Goal: Task Accomplishment & Management: Complete application form

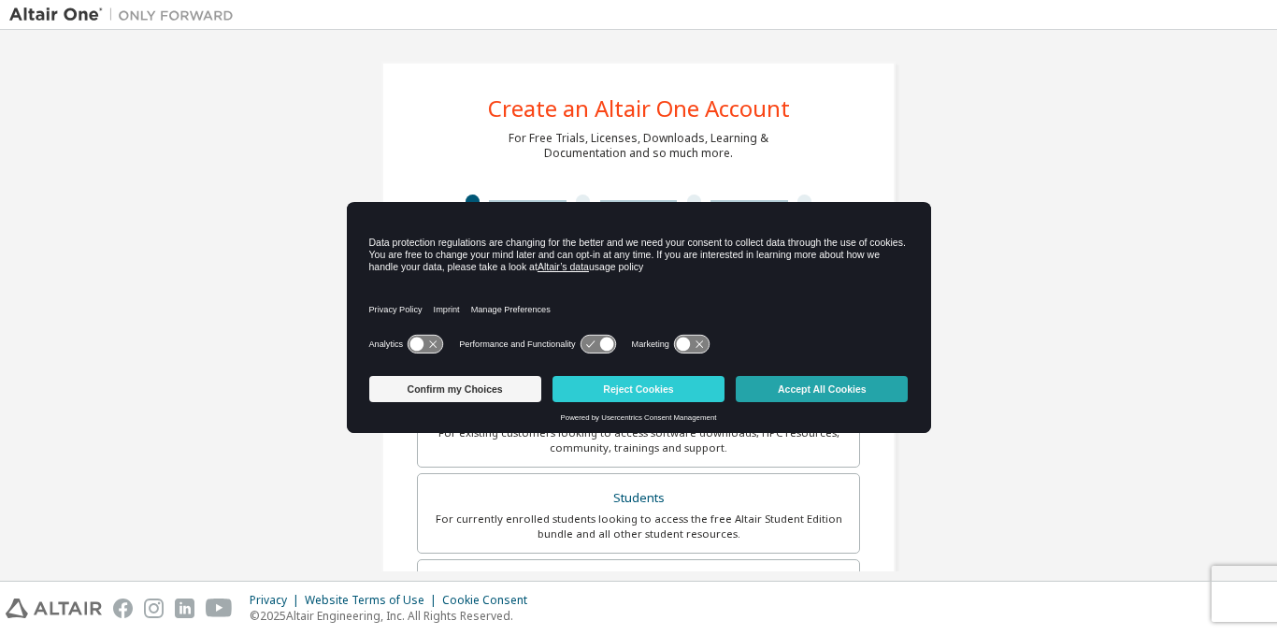
click at [800, 379] on button "Accept All Cookies" at bounding box center [822, 389] width 172 height 26
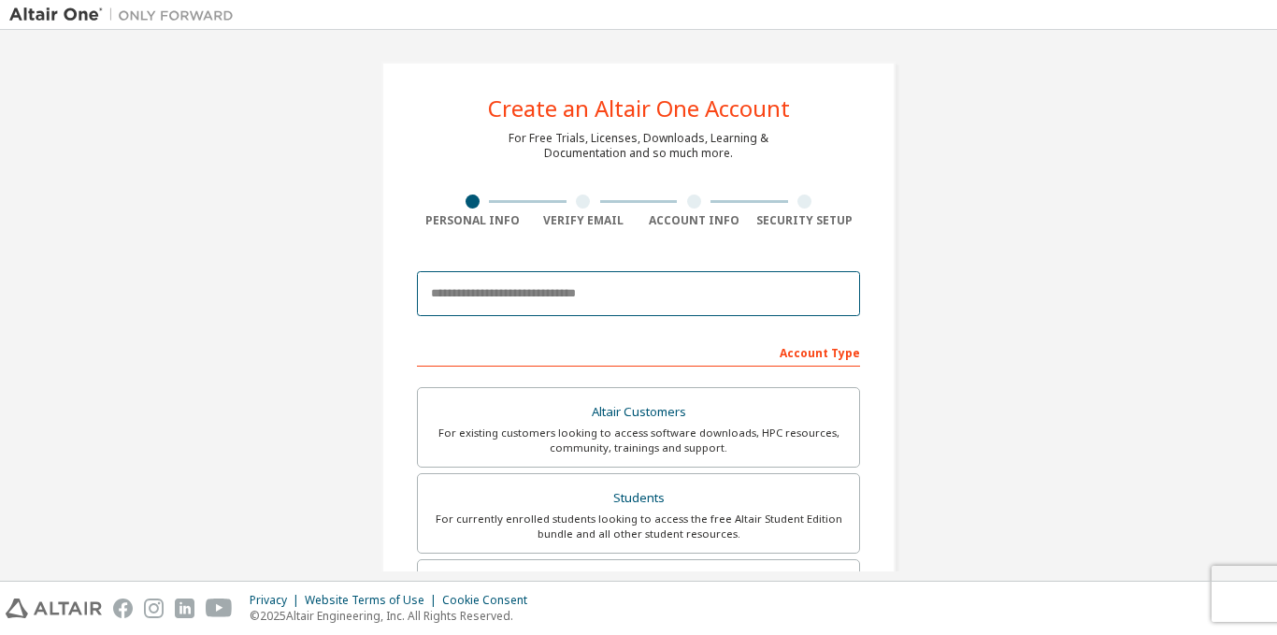
click at [552, 294] on input "email" at bounding box center [638, 293] width 443 height 45
type input "*"
click at [670, 294] on input "**********" at bounding box center [638, 293] width 443 height 45
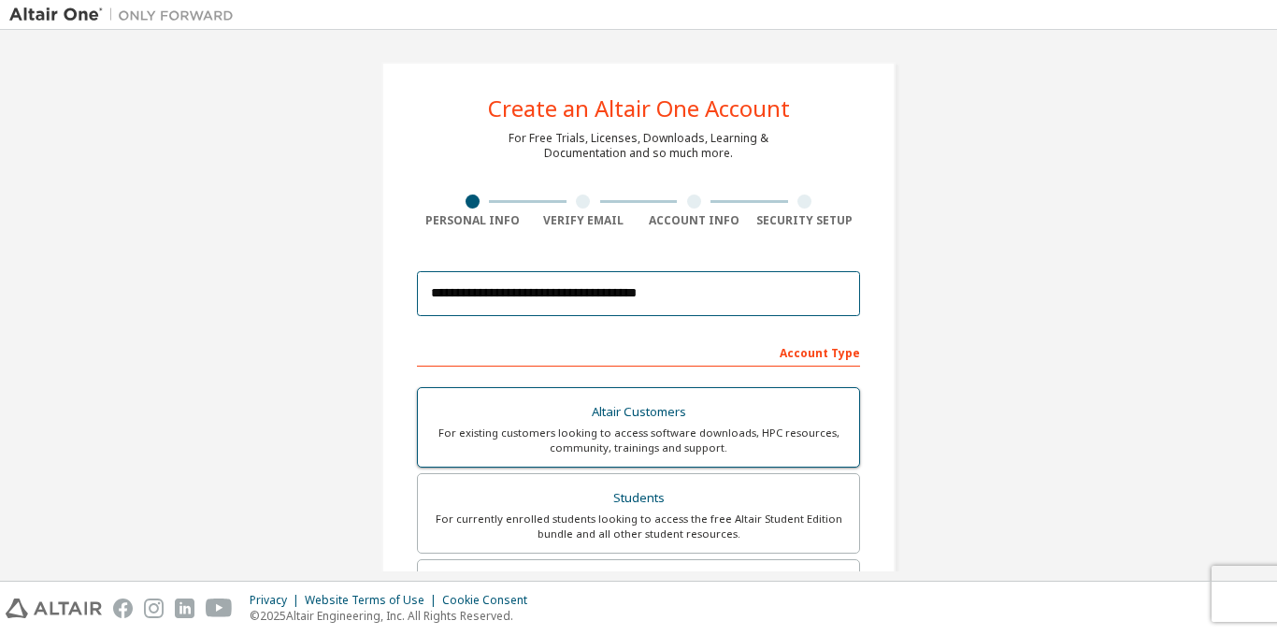
type input "**********"
click at [620, 411] on div "Altair Customers" at bounding box center [638, 412] width 419 height 26
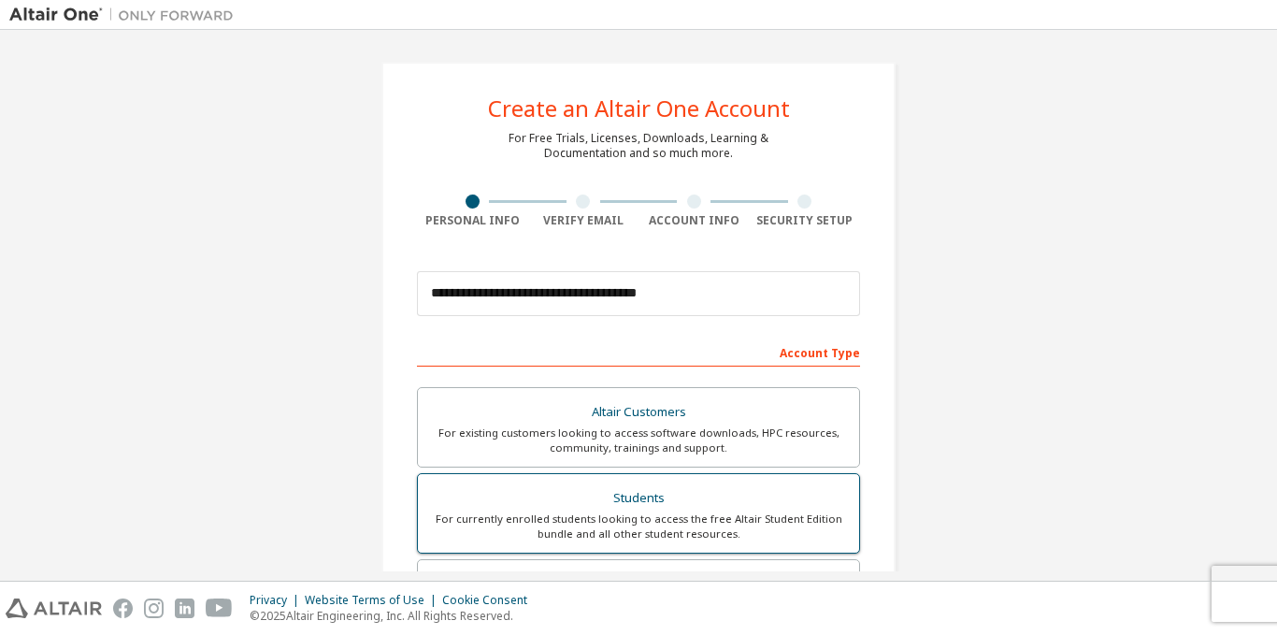
click at [622, 497] on div "Students" at bounding box center [638, 498] width 419 height 26
drag, startPoint x: 1276, startPoint y: 202, endPoint x: 1262, endPoint y: 209, distance: 15.5
click at [1262, 209] on div "**********" at bounding box center [638, 305] width 1277 height 551
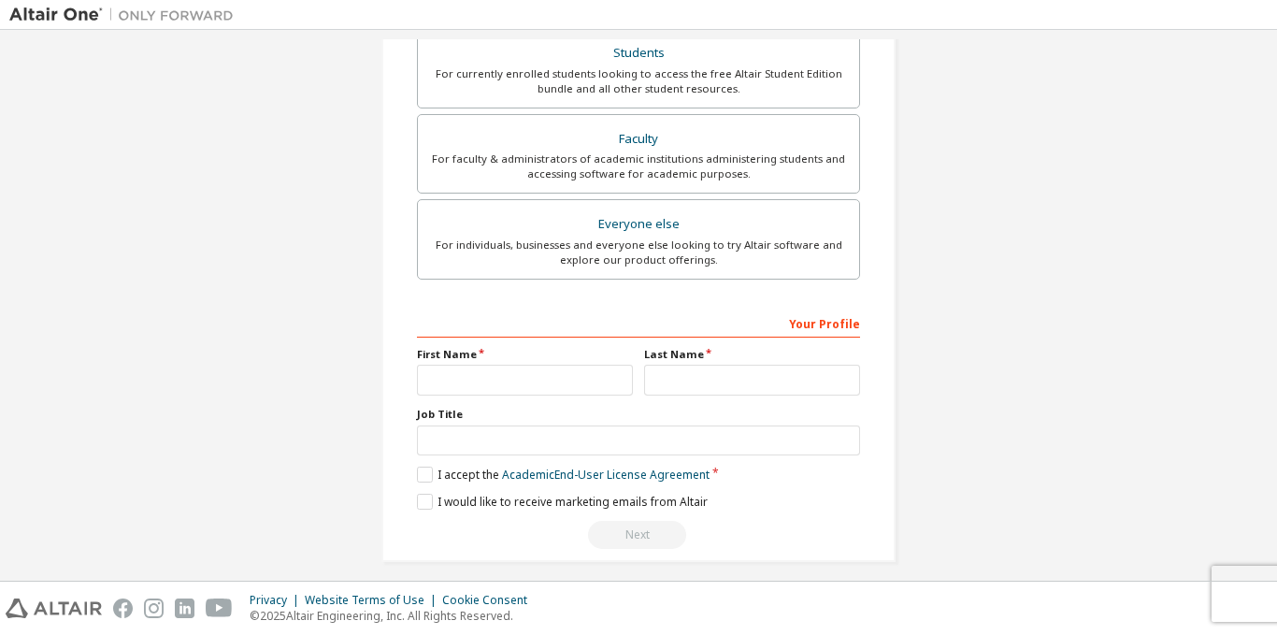
scroll to position [458, 0]
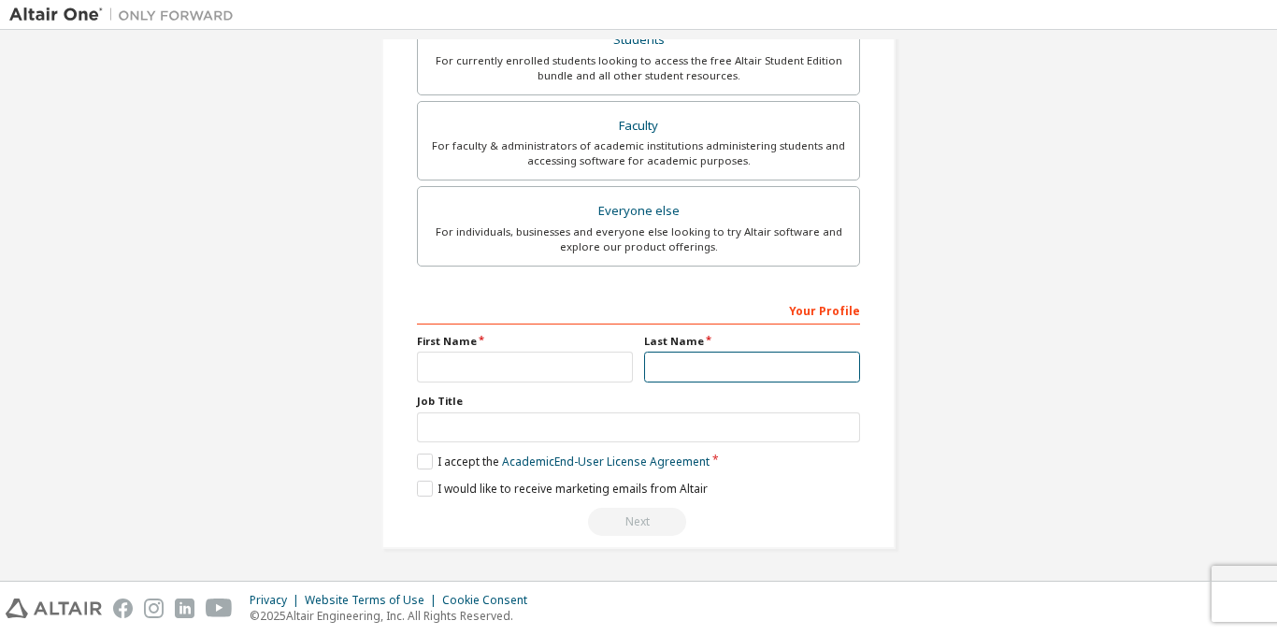
click at [676, 361] on input "text" at bounding box center [752, 367] width 216 height 31
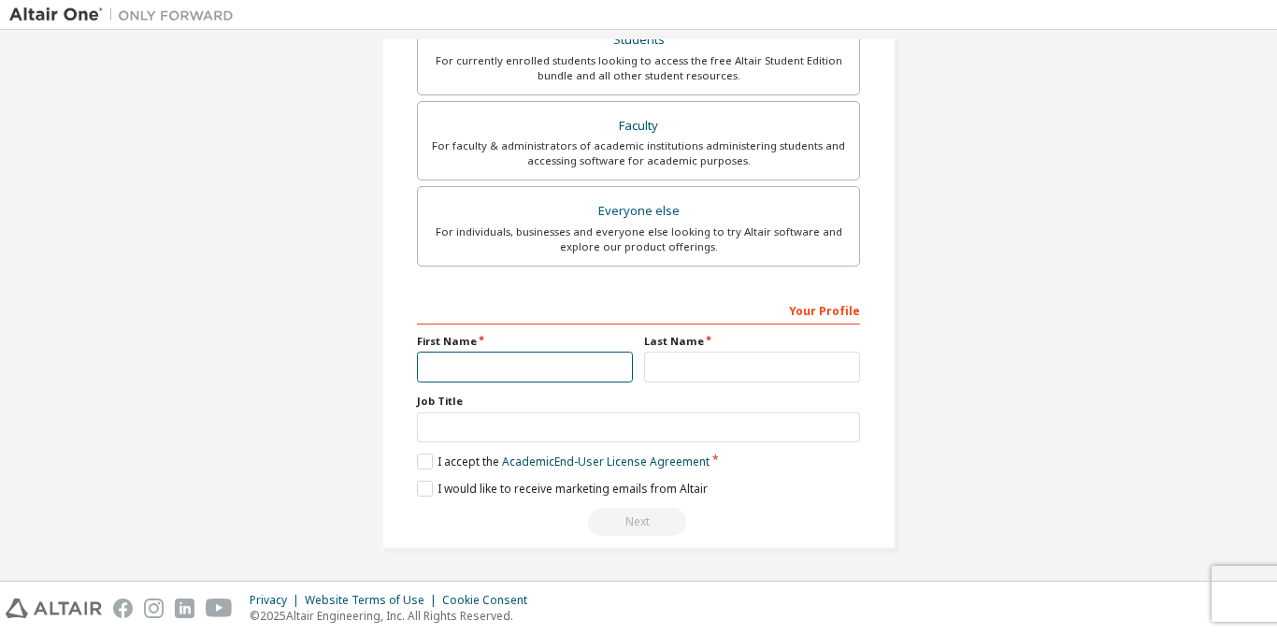
click at [555, 360] on input "text" at bounding box center [525, 367] width 216 height 31
type input "*******"
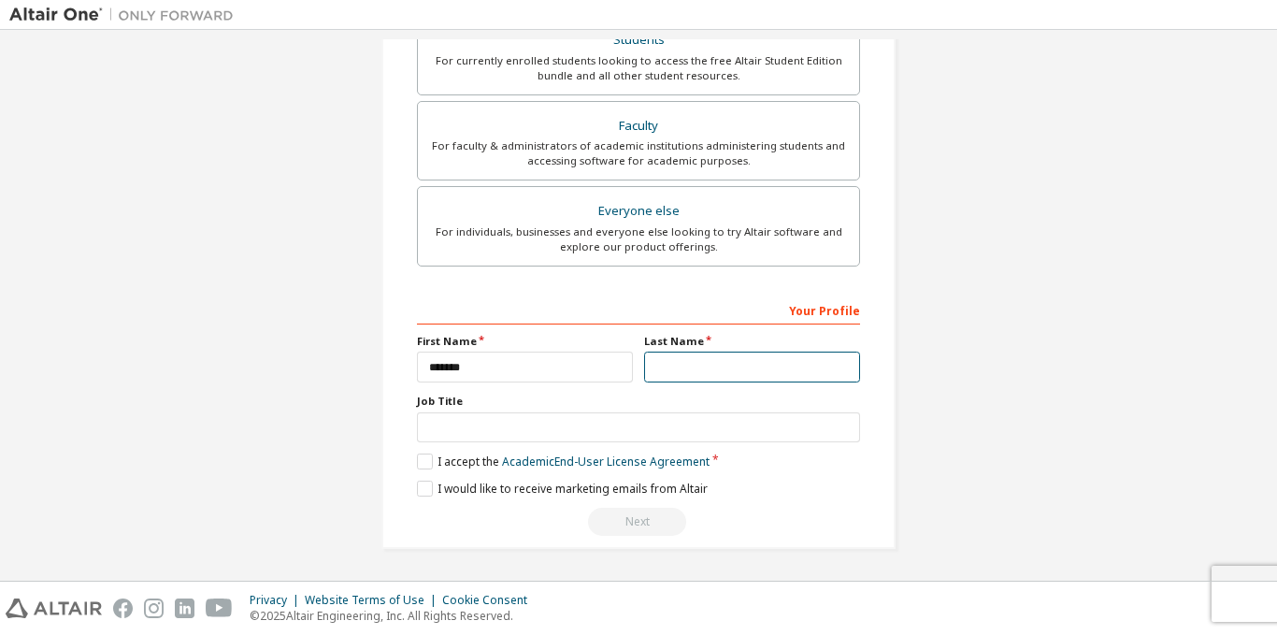
click at [669, 357] on input "text" at bounding box center [752, 367] width 216 height 31
type input "******"
click at [417, 467] on label "I accept the Academic End-User License Agreement" at bounding box center [563, 461] width 293 height 16
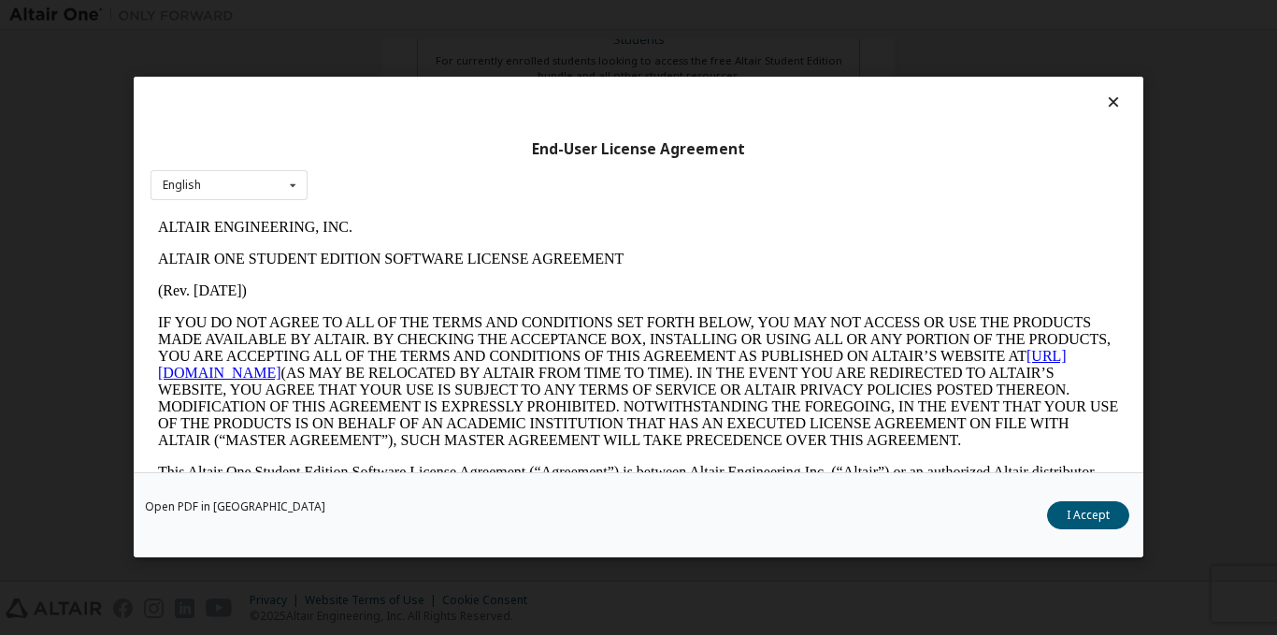
scroll to position [0, 0]
click at [1101, 516] on button "I Accept" at bounding box center [1088, 516] width 82 height 28
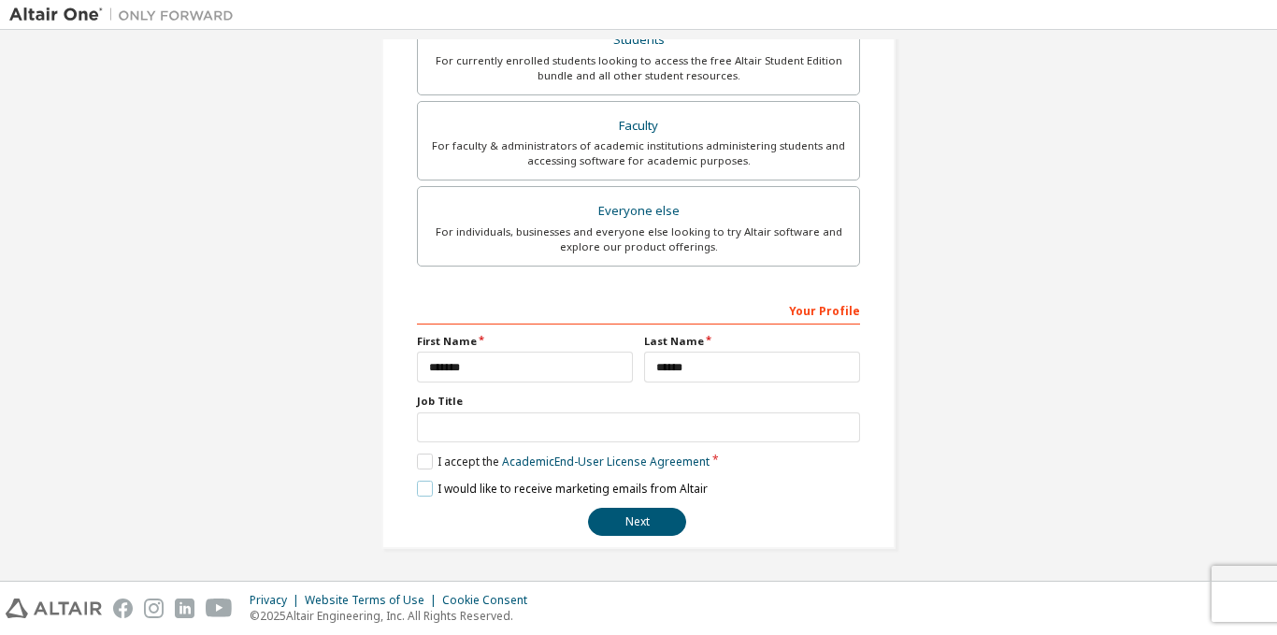
click at [418, 485] on label "I would like to receive marketing emails from Altair" at bounding box center [562, 489] width 291 height 16
click at [626, 519] on button "Next" at bounding box center [637, 522] width 98 height 28
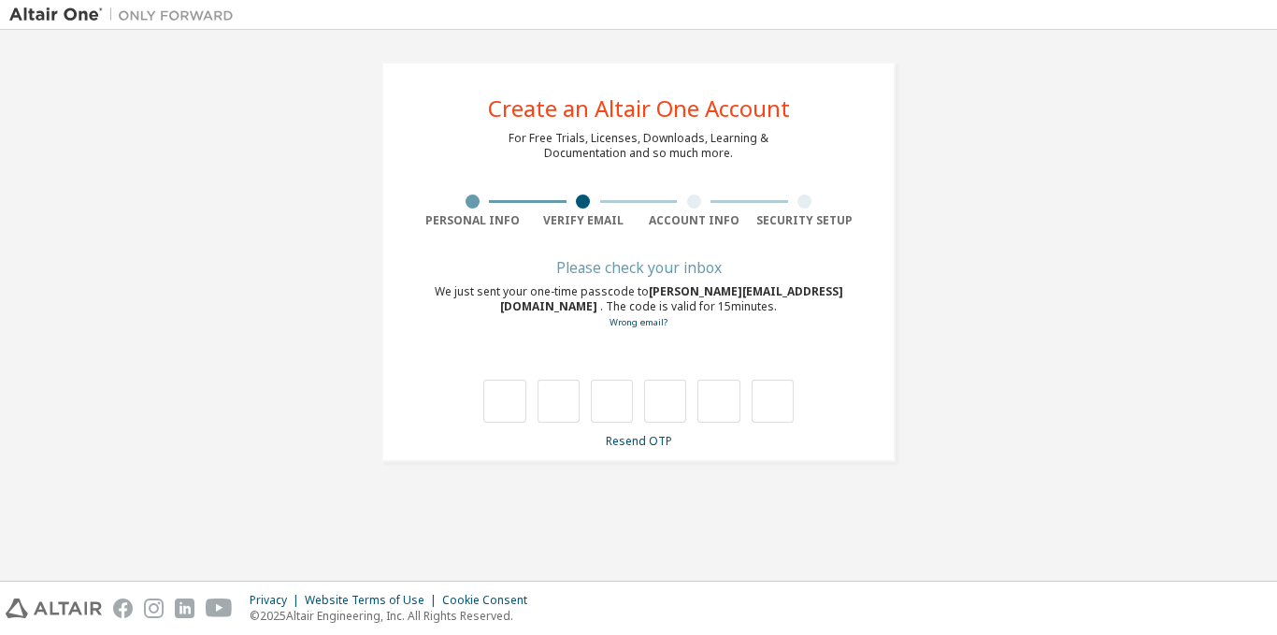
type input "*"
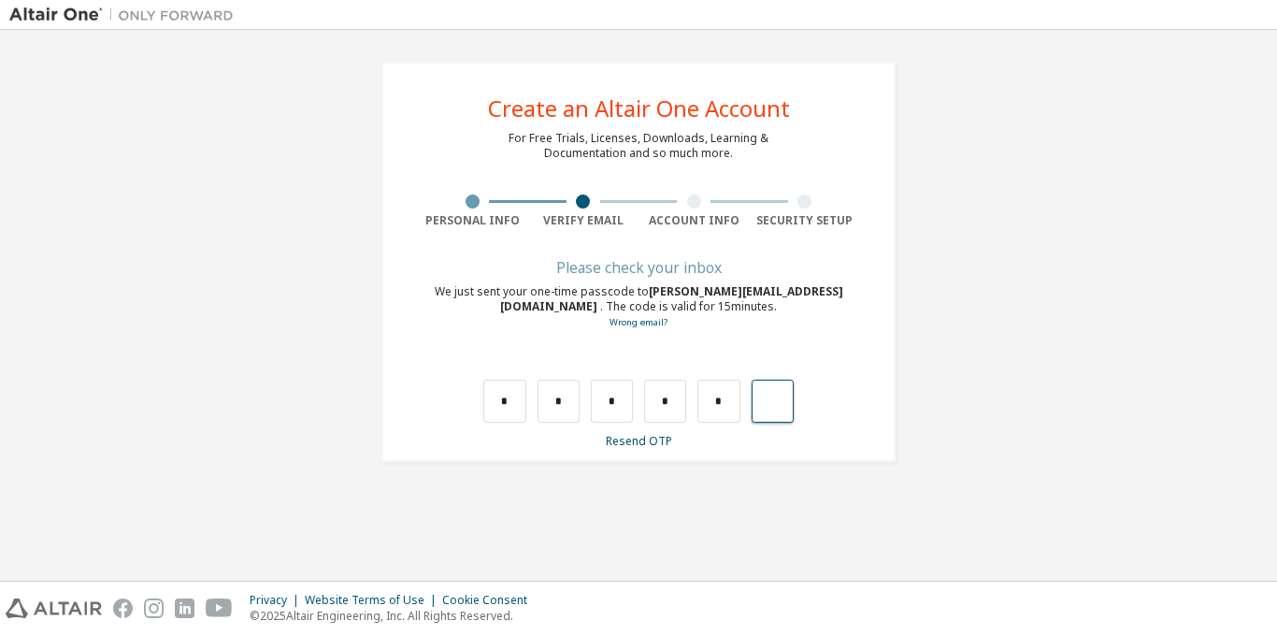
type input "*"
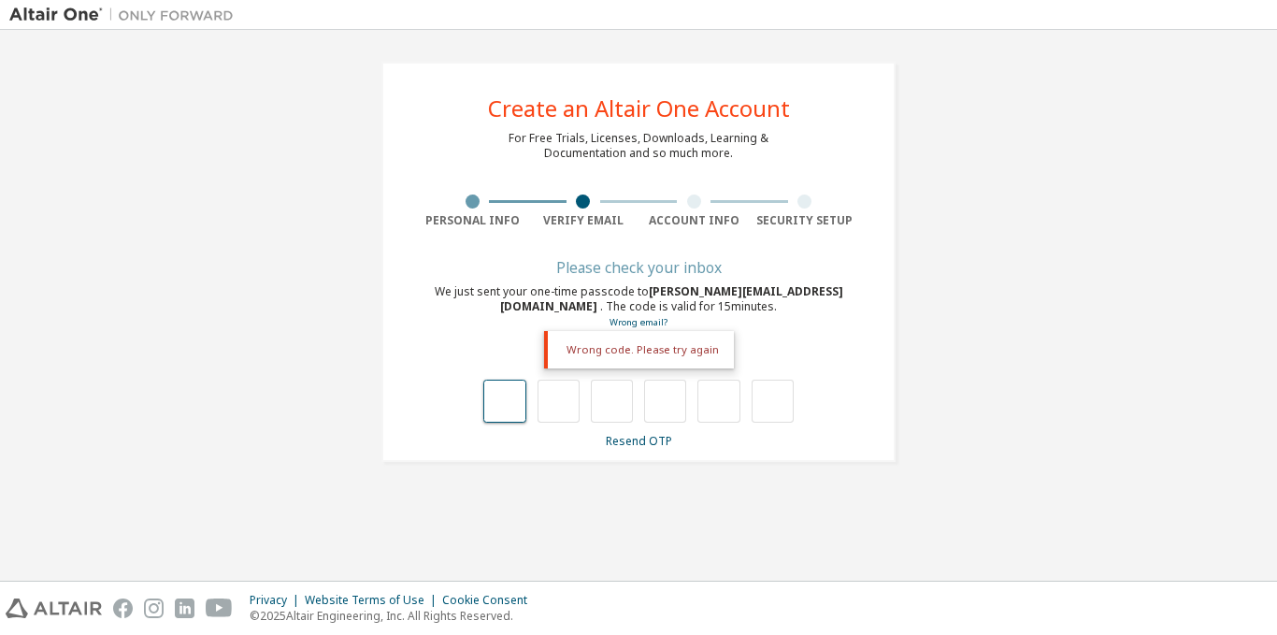
click at [496, 397] on input "text" at bounding box center [504, 401] width 42 height 43
type input "*"
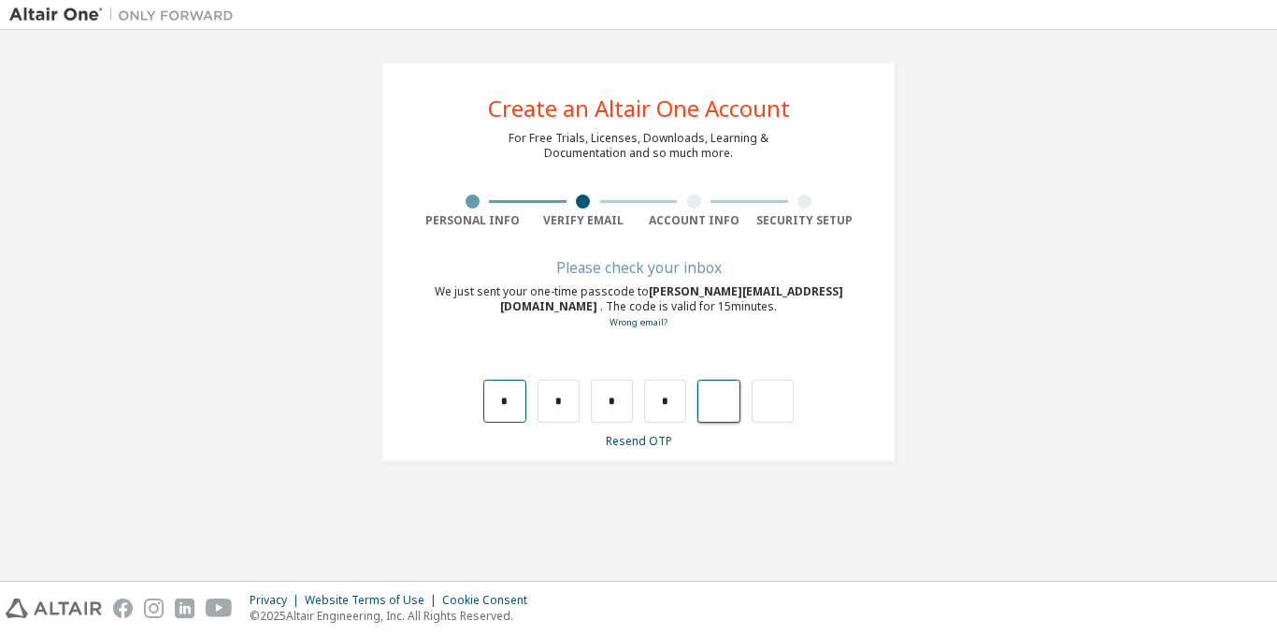
type input "*"
click at [631, 398] on input "*" at bounding box center [612, 401] width 42 height 43
click at [631, 398] on input "text" at bounding box center [612, 401] width 42 height 43
type input "*"
click at [728, 403] on input "*" at bounding box center [718, 401] width 42 height 43
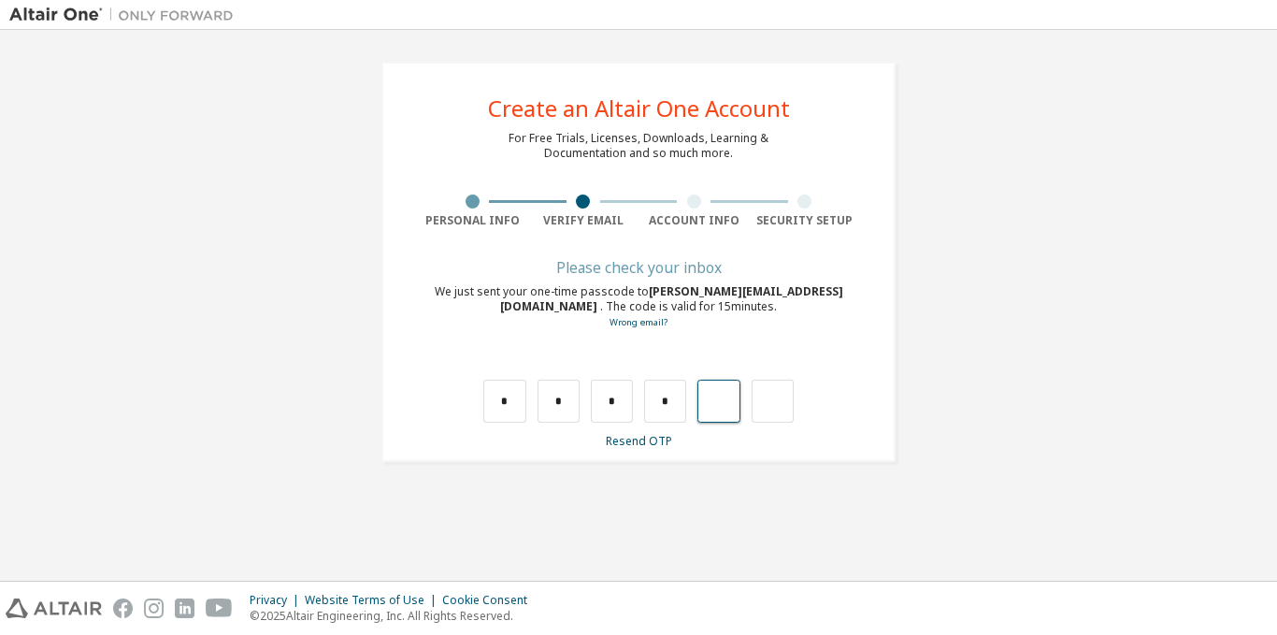
click at [728, 403] on input "text" at bounding box center [718, 401] width 42 height 43
type input "*"
